Goal: Find specific fact: Find specific fact

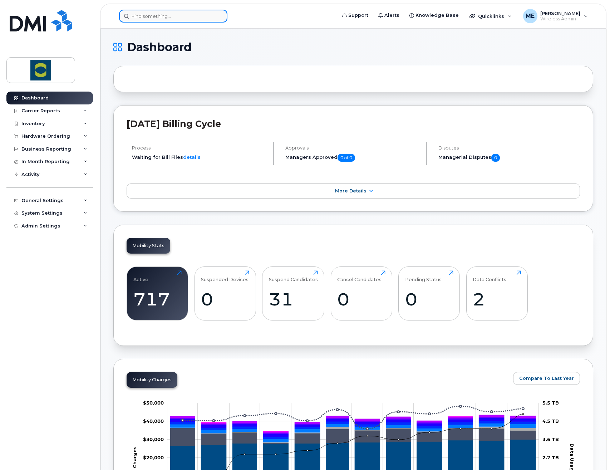
click at [164, 20] on input at bounding box center [173, 16] width 108 height 13
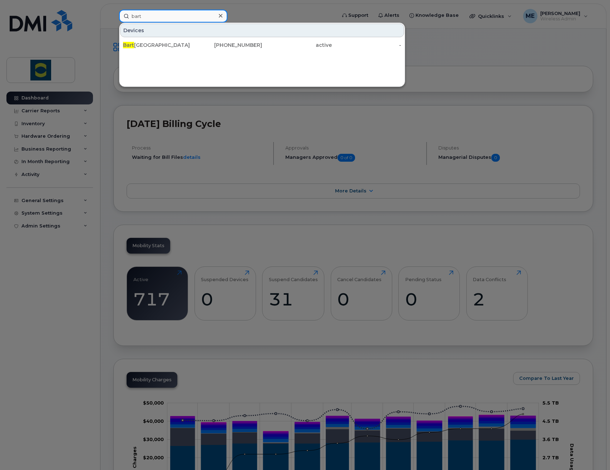
type input "bart"
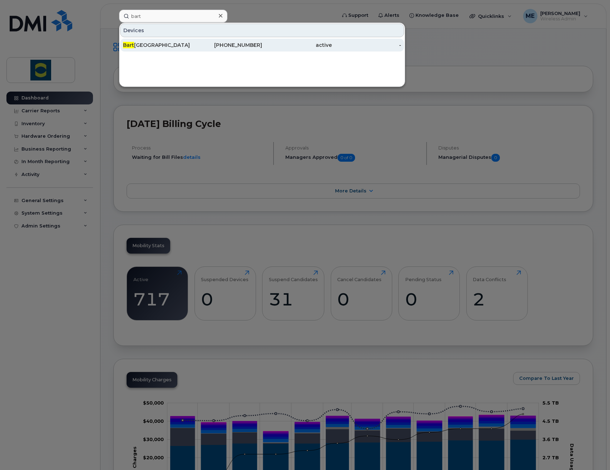
click at [157, 47] on div "[PERSON_NAME]" at bounding box center [158, 44] width 70 height 7
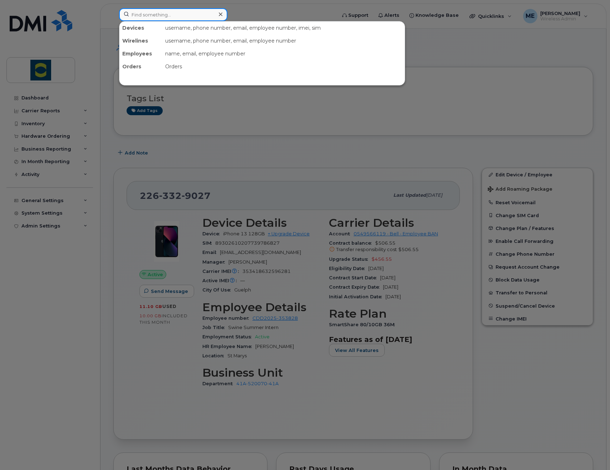
click at [214, 18] on input at bounding box center [173, 14] width 108 height 13
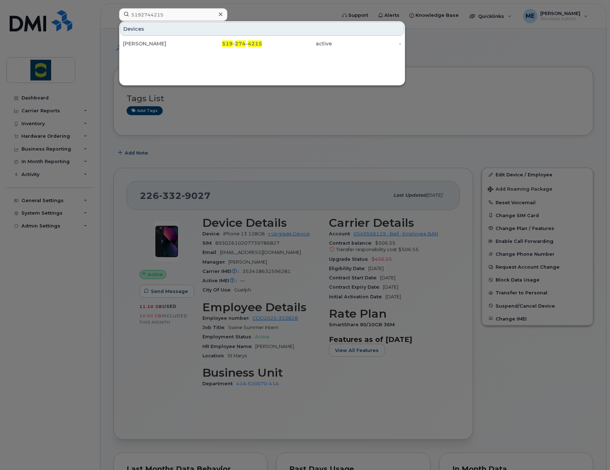
click at [419, 46] on div at bounding box center [305, 235] width 610 height 470
drag, startPoint x: 180, startPoint y: 12, endPoint x: 121, endPoint y: 15, distance: 59.4
click at [121, 15] on input "5192744215" at bounding box center [173, 14] width 108 height 13
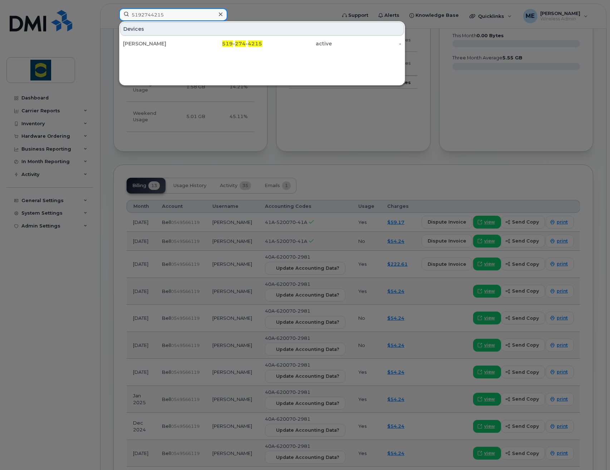
scroll to position [465, 0]
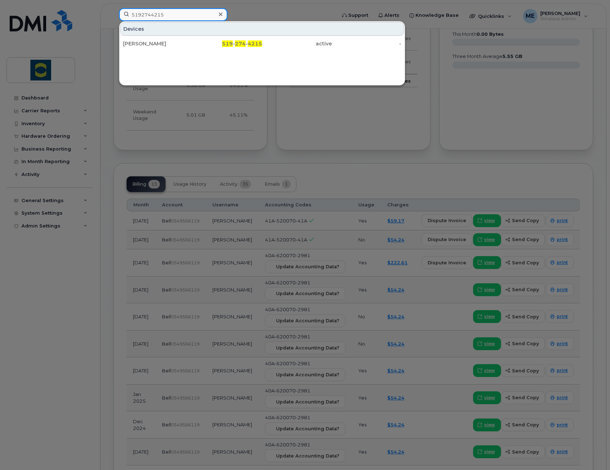
click at [170, 13] on input "5192744215" at bounding box center [173, 14] width 108 height 13
drag, startPoint x: 170, startPoint y: 13, endPoint x: 121, endPoint y: 14, distance: 49.4
click at [121, 14] on input "5192744215" at bounding box center [173, 14] width 108 height 13
click at [171, 13] on input "5192744" at bounding box center [173, 14] width 108 height 13
drag, startPoint x: 171, startPoint y: 13, endPoint x: 90, endPoint y: 18, distance: 81.0
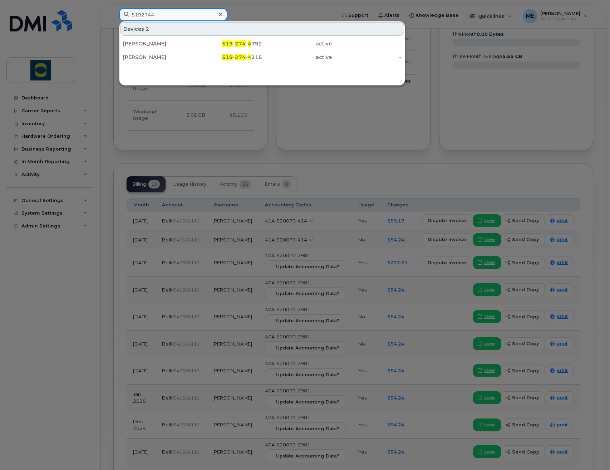
click at [113, 18] on div "5192744 Devices 2 Mark Newcombe 519 - 274 - 4 792 active - Abigail Macpherson 5…" at bounding box center [225, 16] width 224 height 16
type input "n"
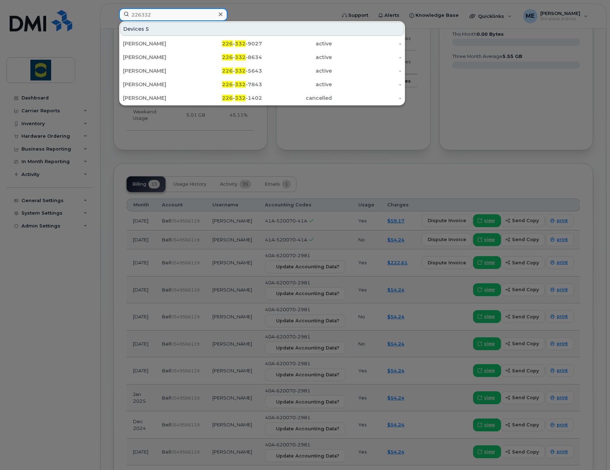
type input "226332"
